Goal: Transaction & Acquisition: Purchase product/service

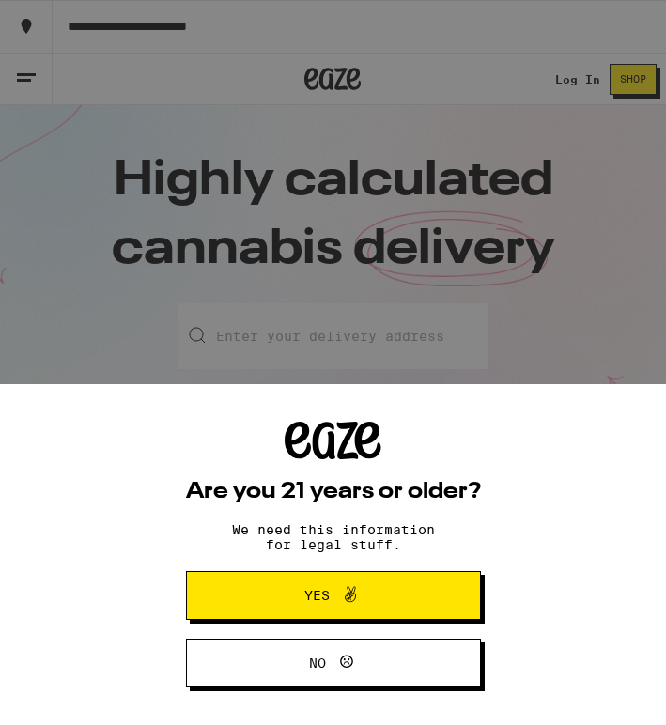
click at [311, 581] on button "Yes" at bounding box center [333, 595] width 295 height 49
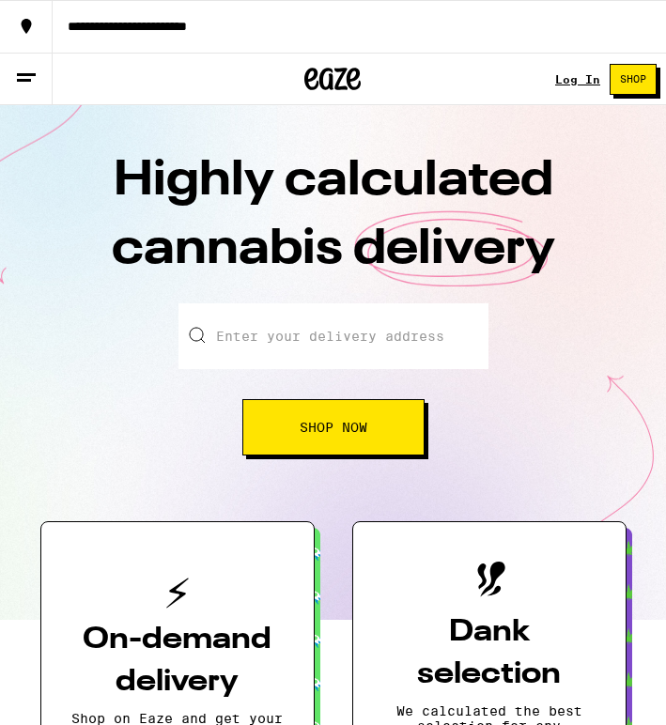
click at [255, 334] on input "Enter your delivery address" at bounding box center [333, 336] width 310 height 66
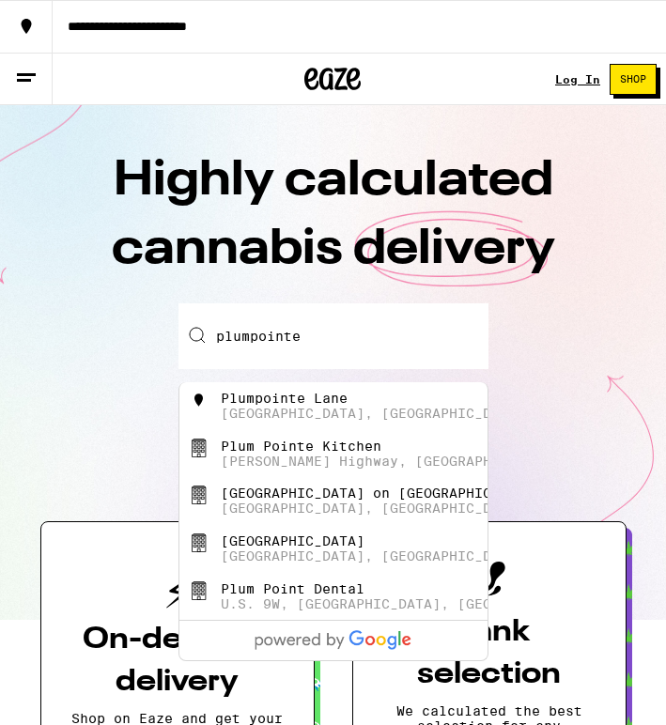
click at [278, 411] on div "[GEOGRAPHIC_DATA], [GEOGRAPHIC_DATA]" at bounding box center [373, 413] width 304 height 15
type input "[GEOGRAPHIC_DATA], [GEOGRAPHIC_DATA]"
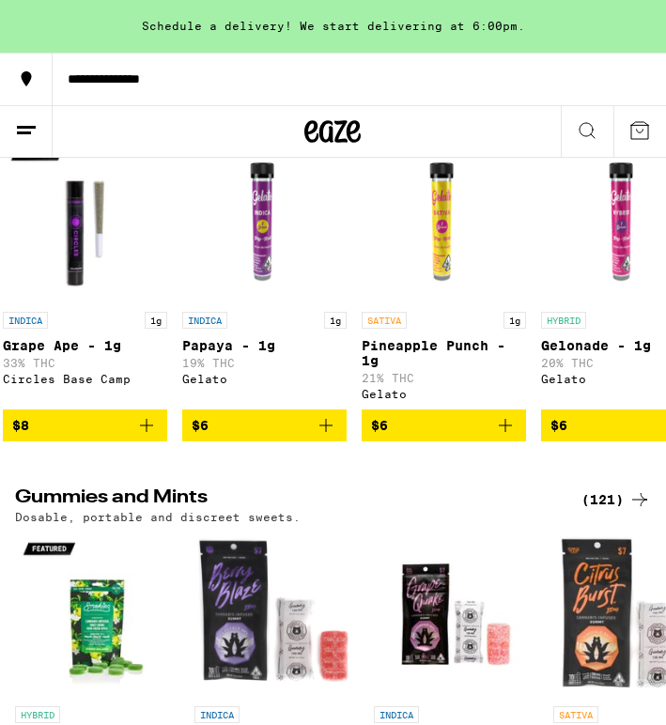
scroll to position [0, 247]
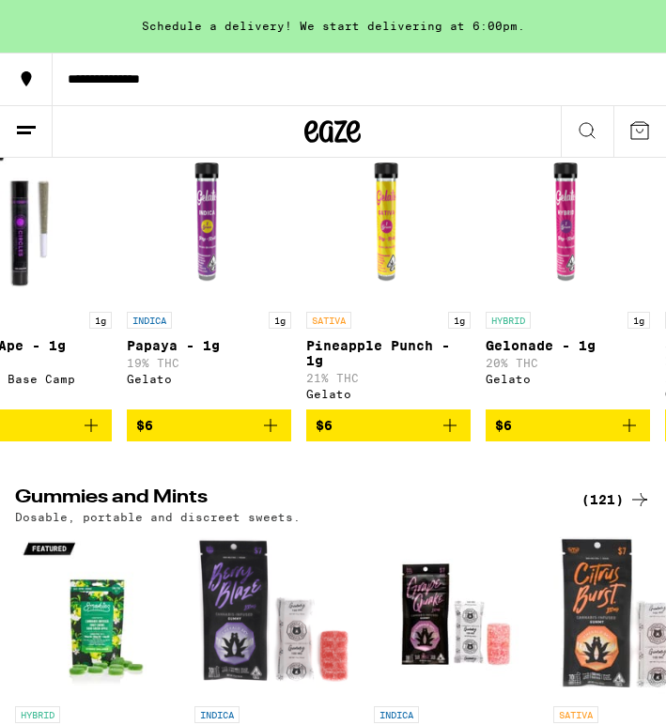
click at [204, 302] on img "Open page for Papaya - 1g from Gelato" at bounding box center [209, 220] width 164 height 164
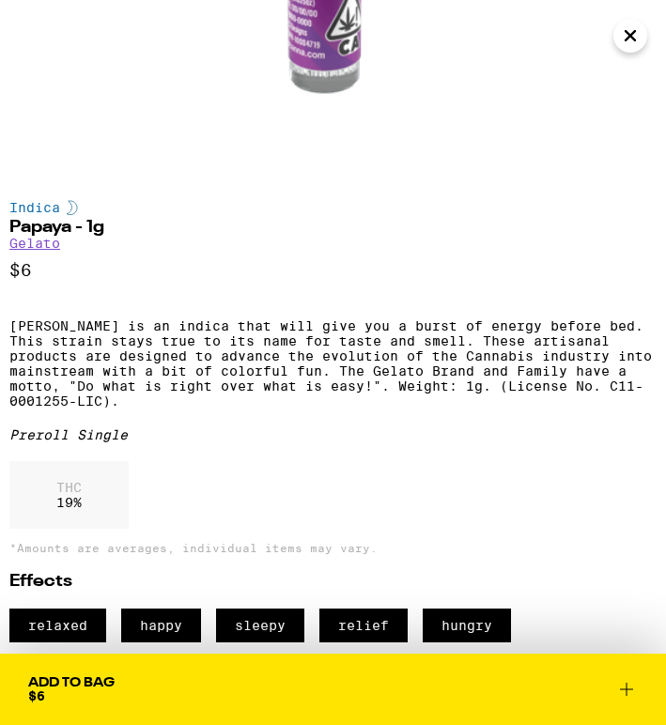
scroll to position [621, 0]
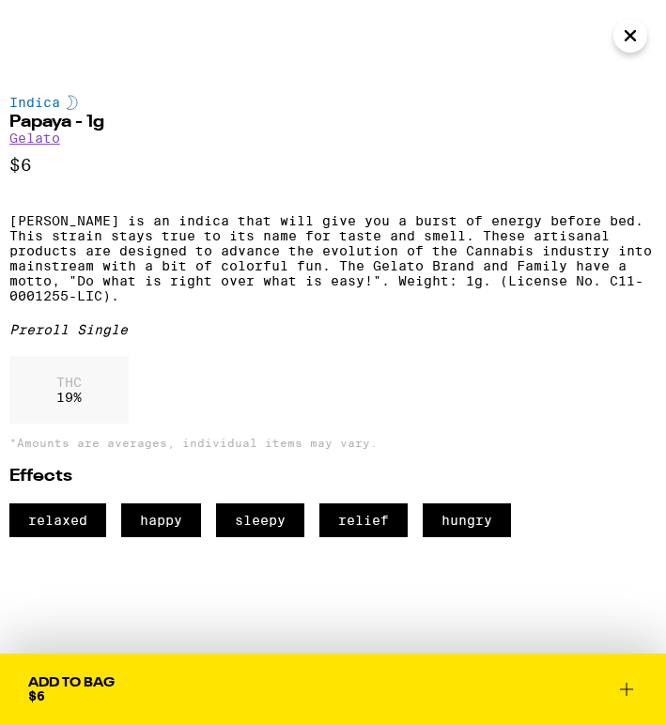
click at [242, 685] on span "Add To Bag $6" at bounding box center [333, 689] width 610 height 26
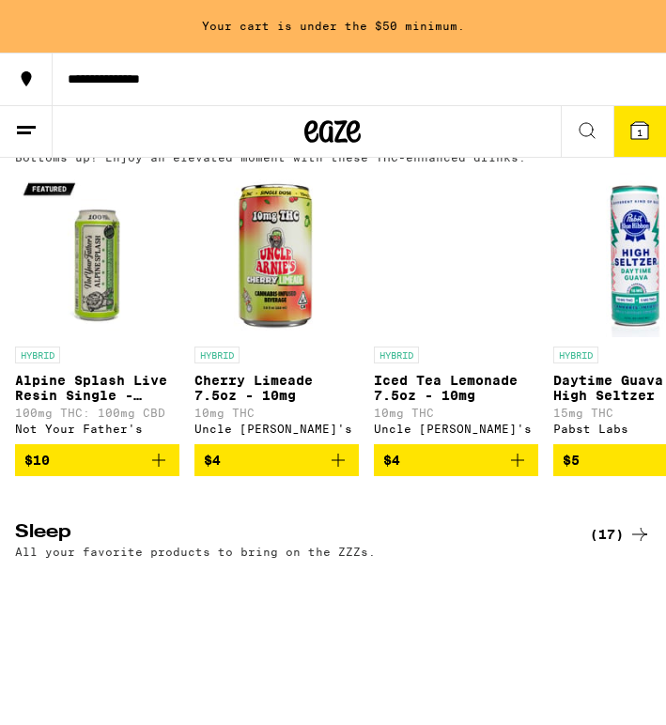
scroll to position [5390, 0]
